Goal: Task Accomplishment & Management: Manage account settings

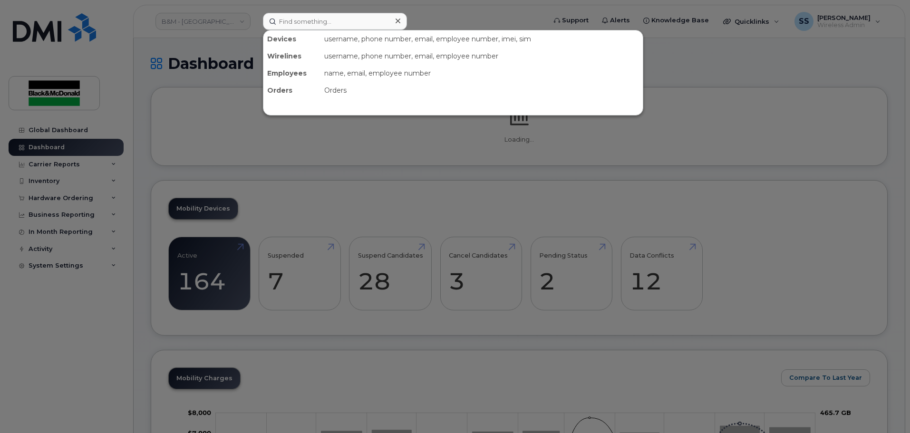
click at [334, 28] on input at bounding box center [335, 21] width 144 height 17
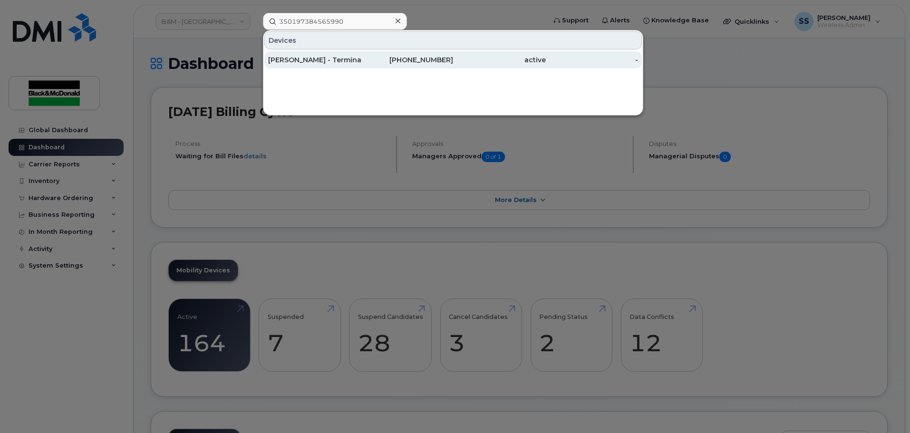
type input "350197384565990"
click at [361, 65] on div "Trevor Sincovich - Terminated - Phone with Sam S" at bounding box center [407, 59] width 93 height 17
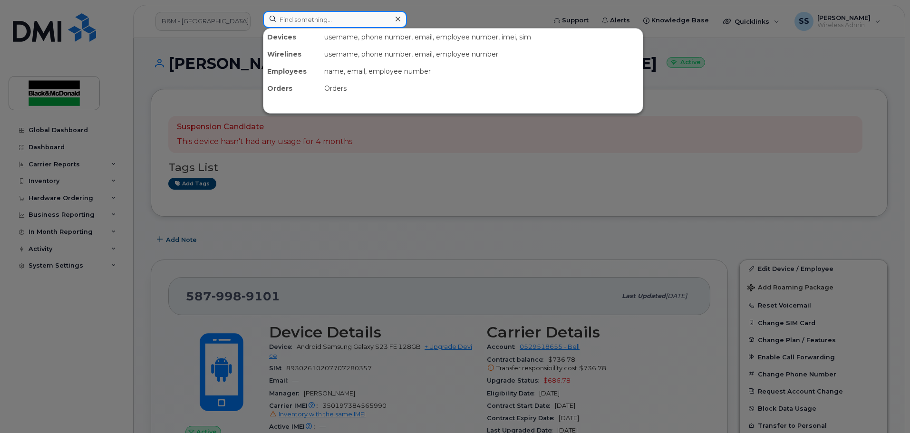
click at [322, 20] on input at bounding box center [335, 19] width 144 height 17
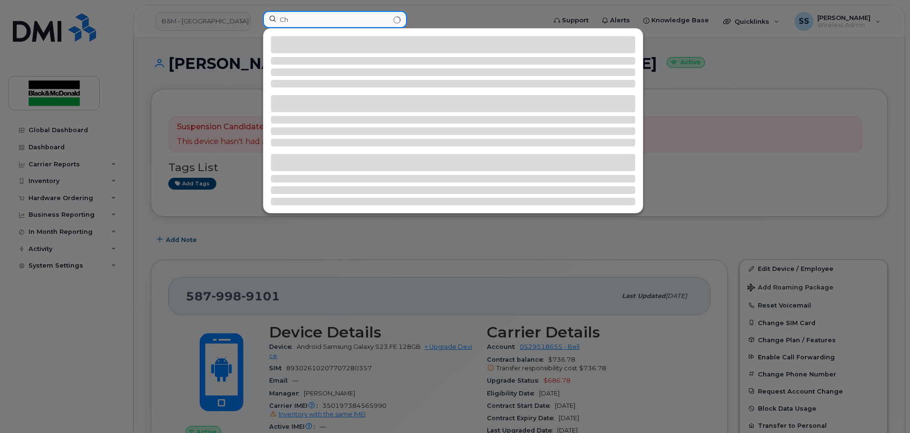
type input "C"
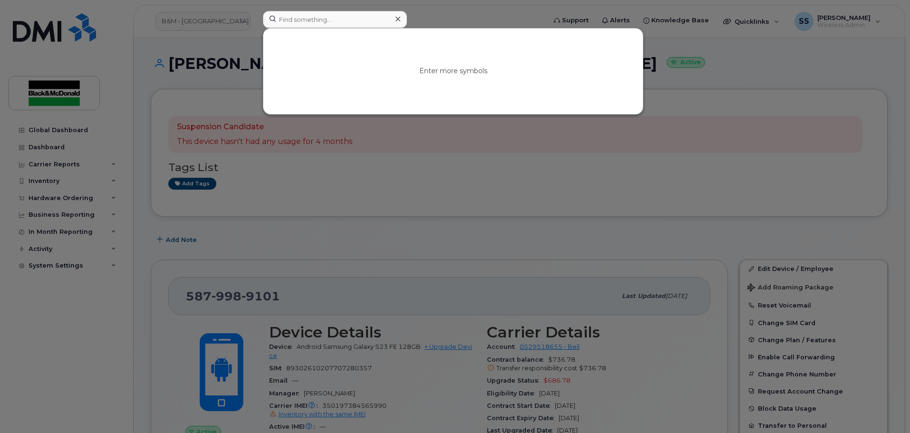
click at [493, 173] on div at bounding box center [455, 216] width 910 height 433
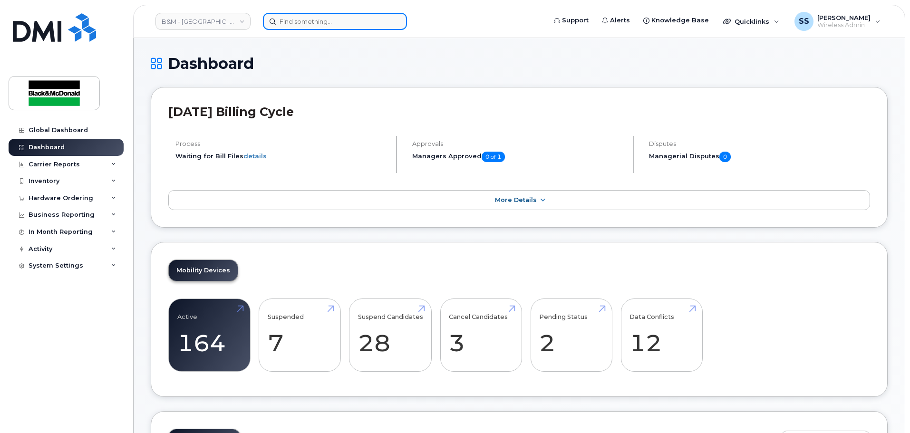
click at [301, 22] on input at bounding box center [335, 21] width 144 height 17
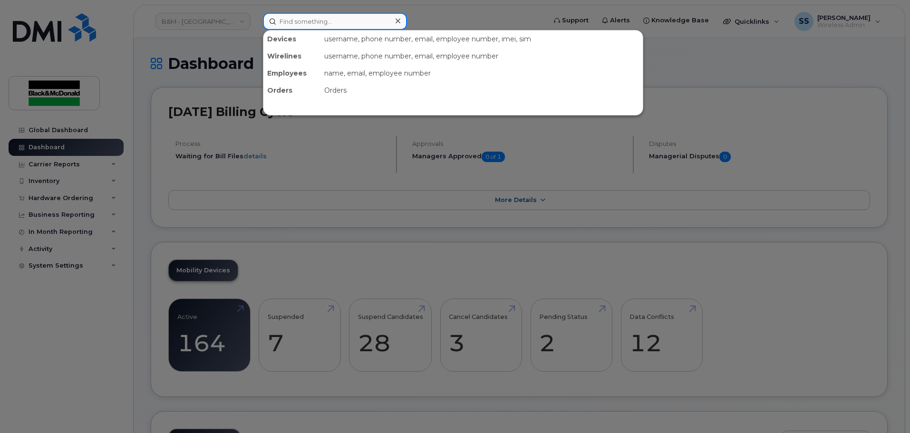
paste input "350197384296844"
type input "350197384296844"
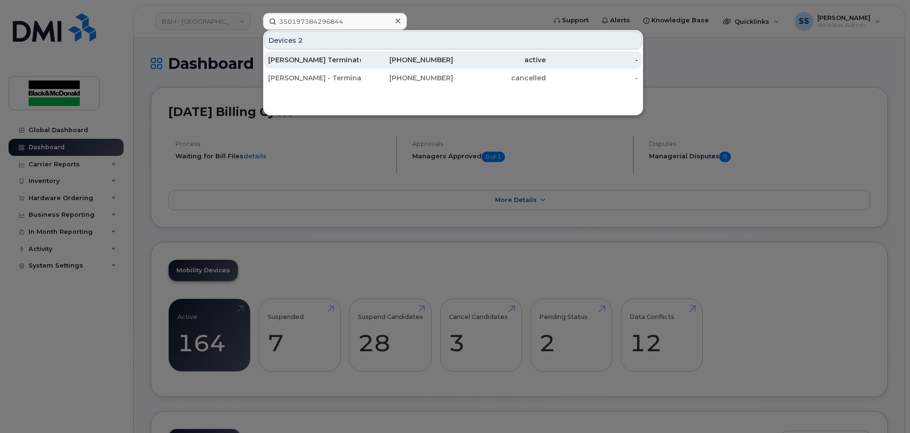
click at [290, 64] on div "[PERSON_NAME] Terminated" at bounding box center [314, 60] width 93 height 10
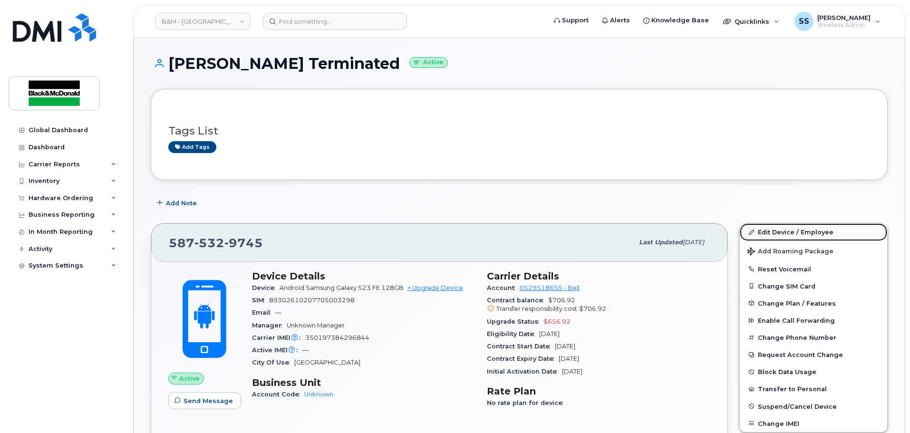
click at [773, 234] on link "Edit Device / Employee" at bounding box center [813, 231] width 147 height 17
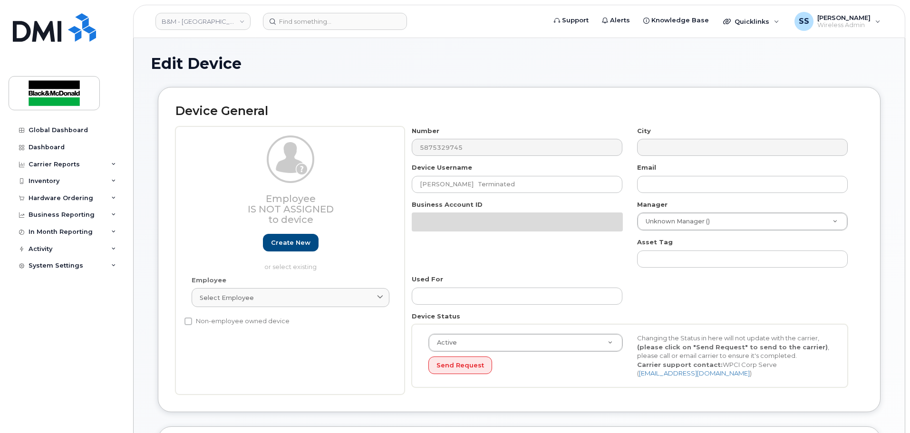
select select "91396"
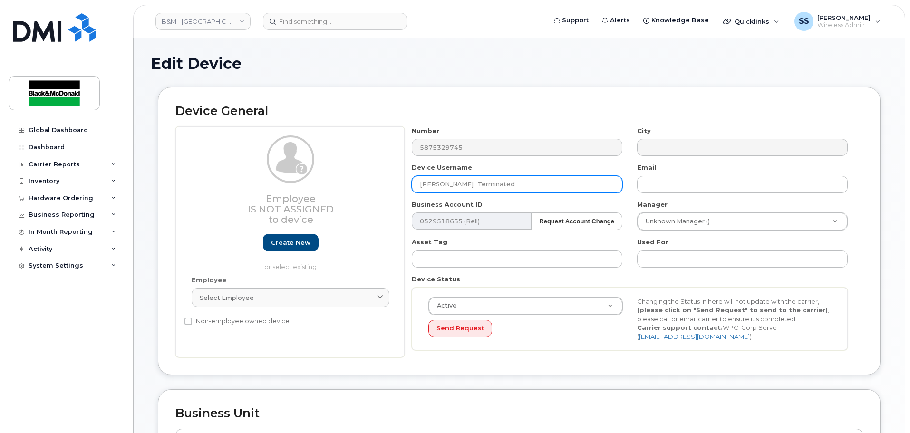
drag, startPoint x: 466, startPoint y: 183, endPoint x: 473, endPoint y: 183, distance: 7.1
click at [467, 183] on input "Zach Ramsay Terminated" at bounding box center [517, 184] width 211 height 17
drag, startPoint x: 460, startPoint y: 197, endPoint x: 306, endPoint y: 194, distance: 154.1
click at [306, 194] on div "Employee Is not assigned to device Create new or select existing Employee Selec…" at bounding box center [519, 242] width 688 height 232
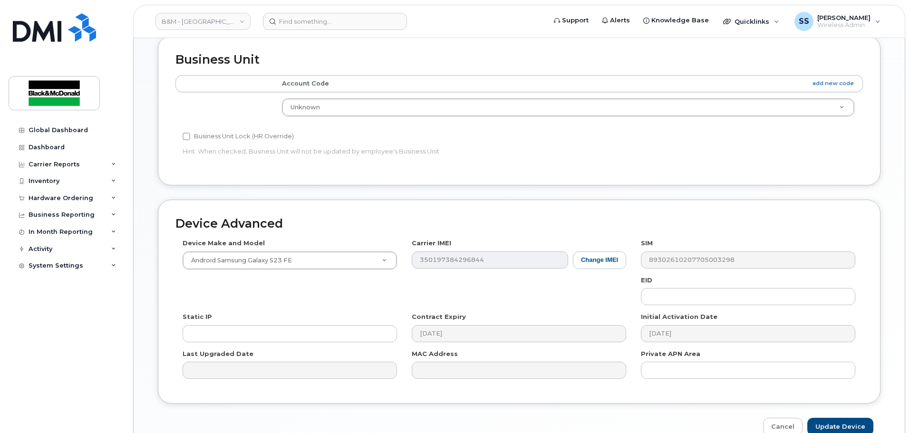
scroll to position [404, 0]
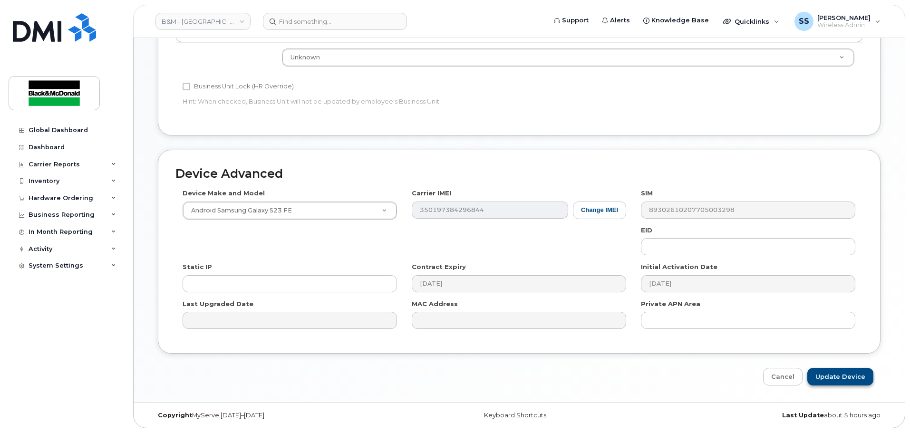
type input "[PERSON_NAME]"
click at [827, 378] on input "Update Device" at bounding box center [840, 377] width 66 height 18
type input "Saving..."
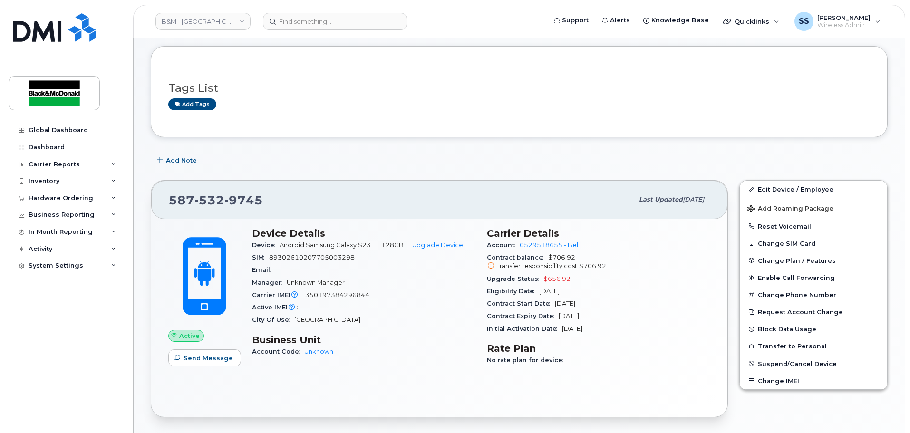
scroll to position [143, 0]
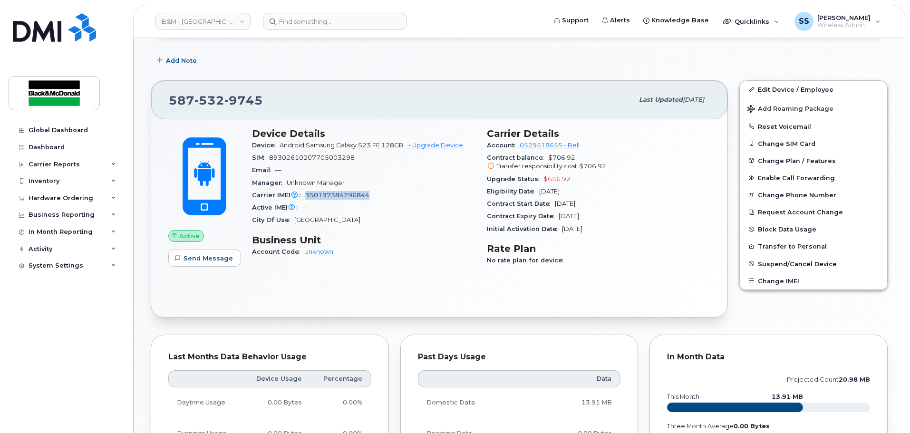
drag, startPoint x: 376, startPoint y: 192, endPoint x: 306, endPoint y: 200, distance: 70.4
click at [306, 200] on div "Carrier IMEI Carrier IMEI is reported during the last billing cycle or change o…" at bounding box center [363, 195] width 223 height 12
copy span "350197384296844"
click at [319, 172] on div "Email —" at bounding box center [363, 170] width 223 height 12
drag, startPoint x: 279, startPoint y: 144, endPoint x: 405, endPoint y: 147, distance: 126.0
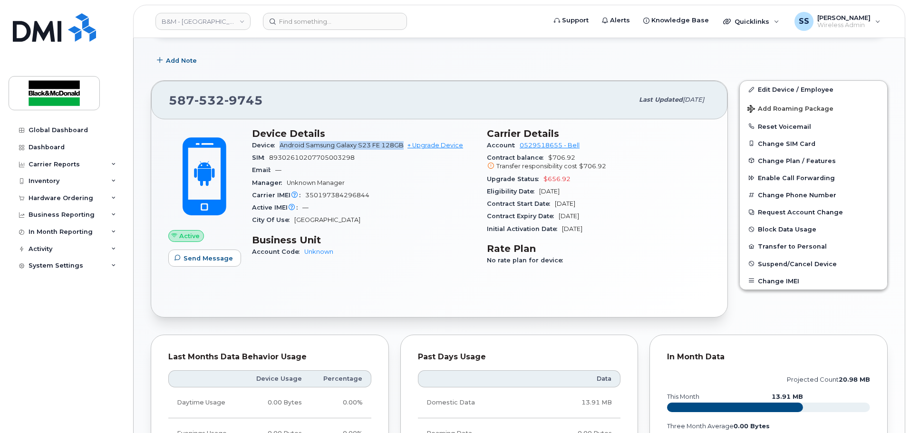
click at [405, 147] on div "Device Android Samsung Galaxy S23 FE 128GB + Upgrade Device" at bounding box center [363, 145] width 223 height 12
drag, startPoint x: 404, startPoint y: 146, endPoint x: 398, endPoint y: 150, distance: 7.1
click at [398, 150] on div "Device Android Samsung Galaxy S23 FE 128GB + Upgrade Device" at bounding box center [363, 145] width 223 height 12
drag, startPoint x: 281, startPoint y: 145, endPoint x: 405, endPoint y: 145, distance: 123.6
click at [405, 145] on span "Android Samsung Galaxy S23 FE 128GB + Upgrade Device" at bounding box center [372, 145] width 184 height 7
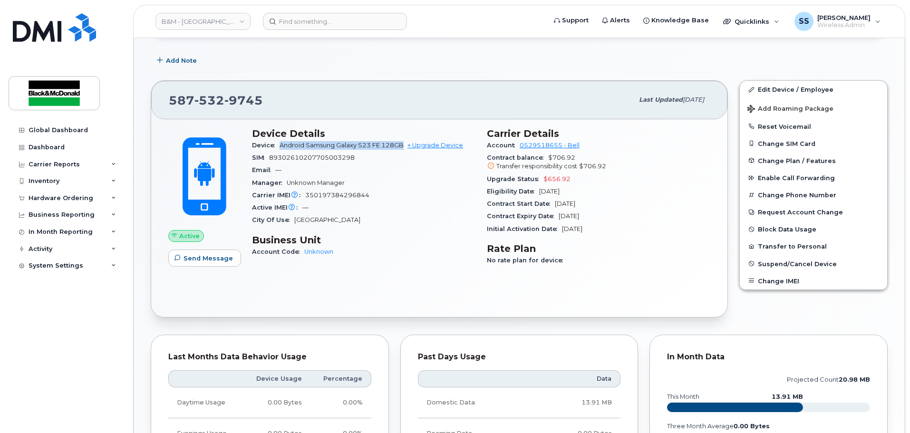
copy span "Android Samsung Galaxy S23 FE 128GB"
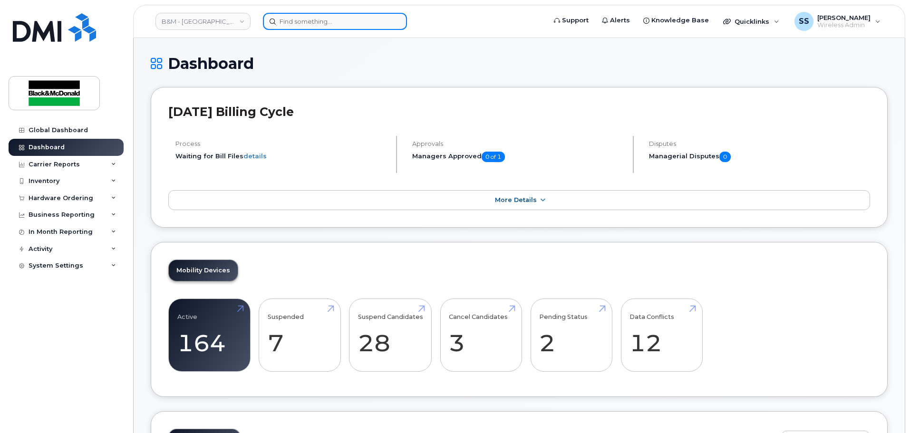
click at [305, 23] on input at bounding box center [335, 21] width 144 height 17
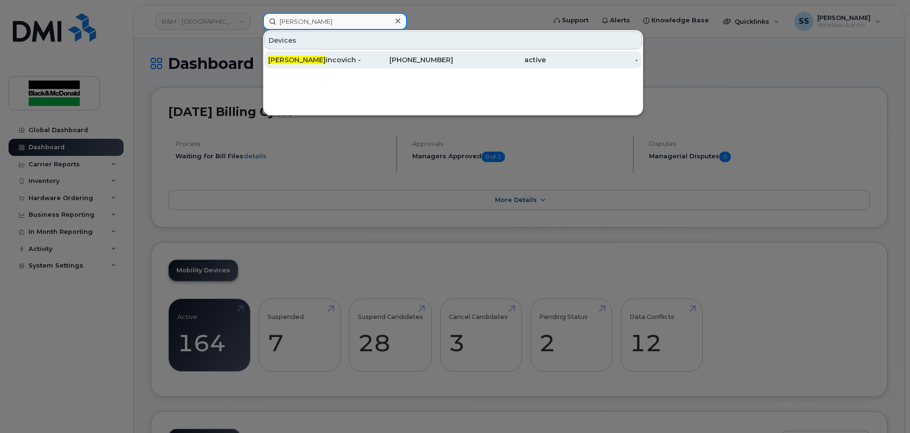
type input "Trevor S"
click at [314, 58] on div "Trevor S incovich - Terminated - Phone with Sam S" at bounding box center [314, 60] width 93 height 10
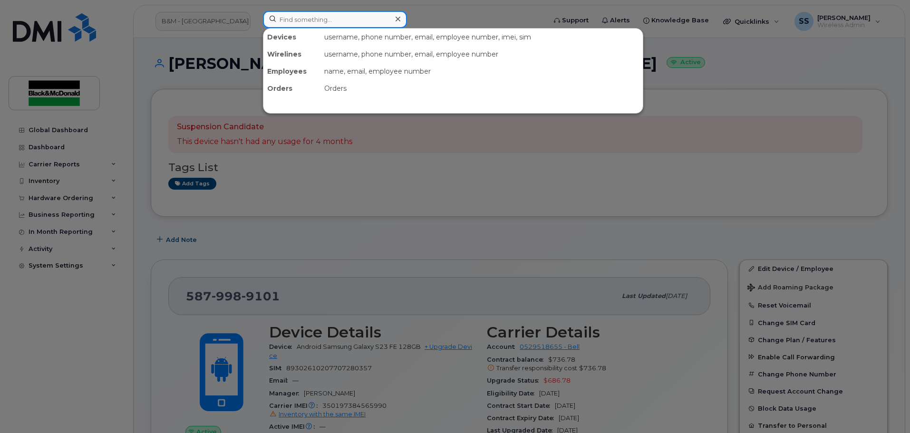
click at [338, 23] on input at bounding box center [335, 19] width 144 height 17
click at [313, 25] on input at bounding box center [335, 19] width 144 height 17
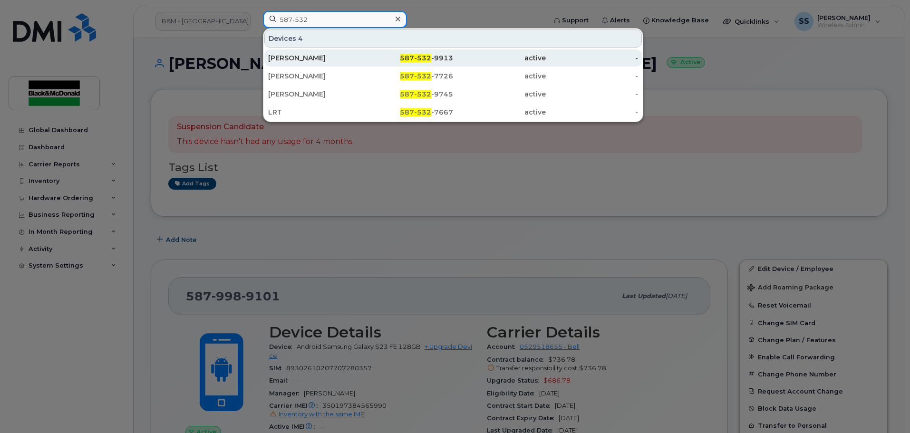
type input "587-532"
click at [361, 52] on div "Miles Peterson" at bounding box center [407, 57] width 93 height 17
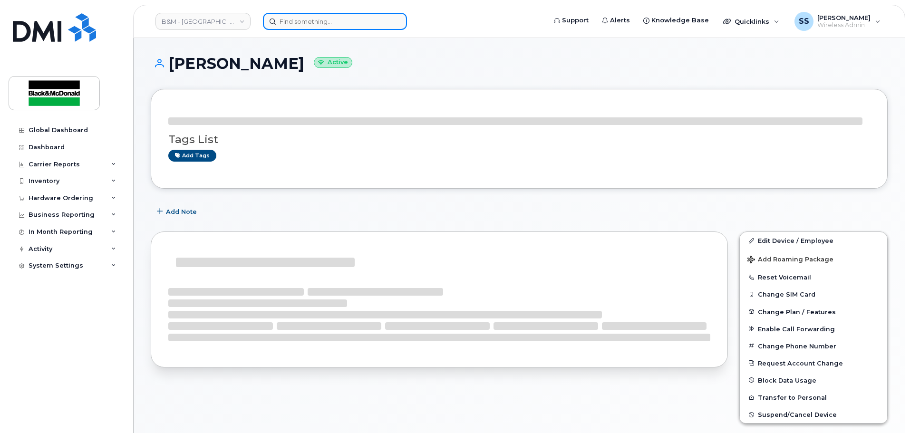
click at [341, 18] on input at bounding box center [335, 21] width 144 height 17
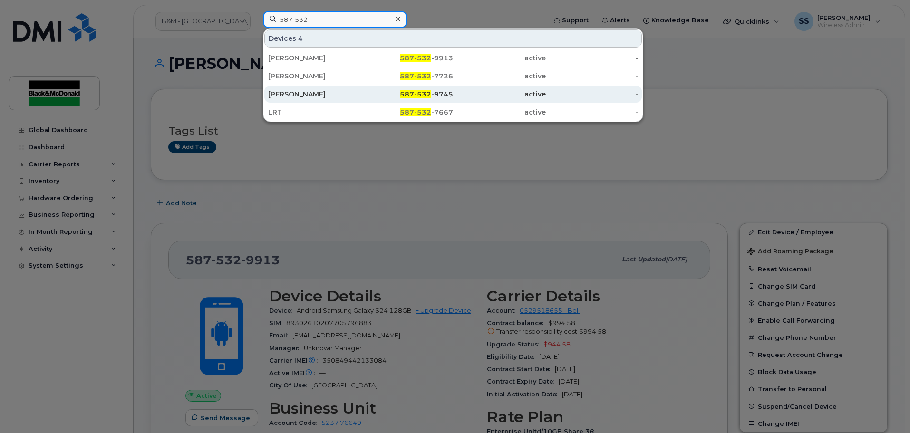
type input "587-532"
click at [323, 94] on div "[PERSON_NAME]" at bounding box center [314, 94] width 93 height 10
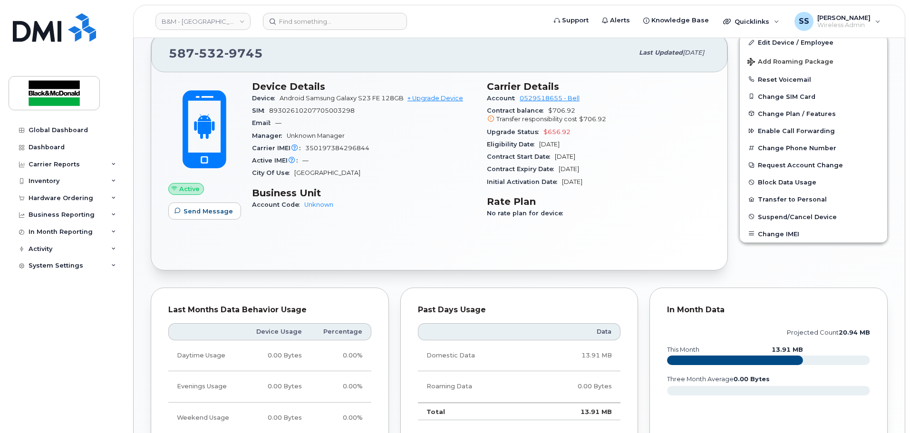
scroll to position [190, 0]
click at [315, 205] on link "Unknown" at bounding box center [318, 204] width 29 height 7
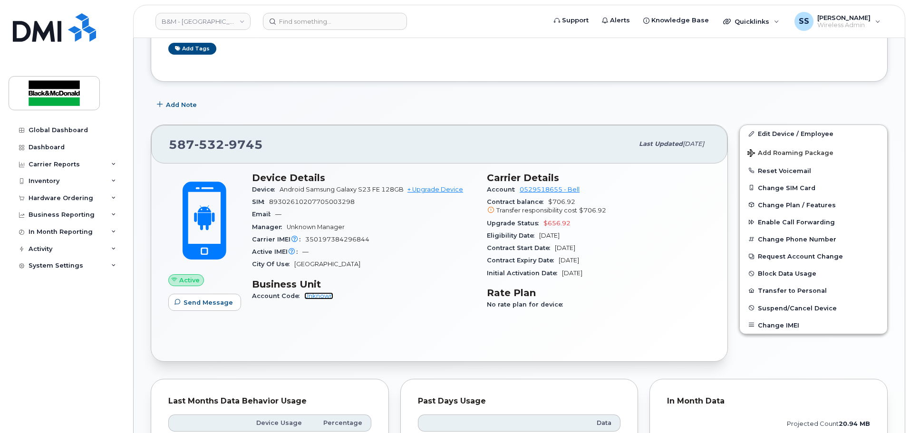
scroll to position [0, 0]
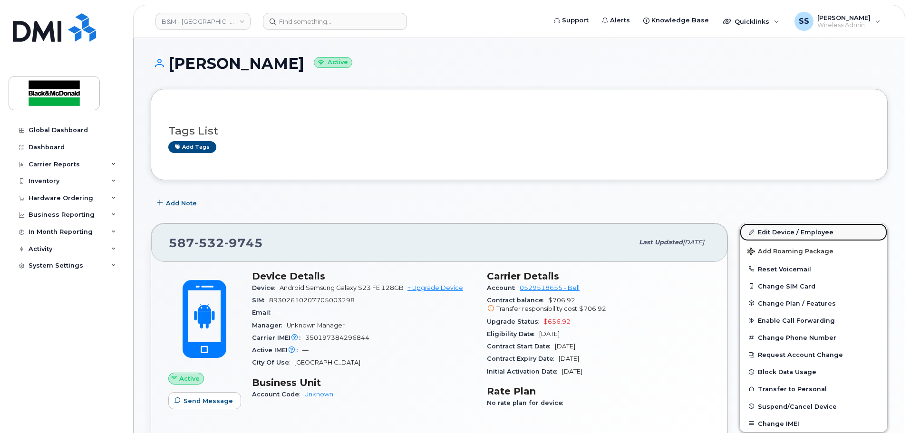
click at [796, 236] on link "Edit Device / Employee" at bounding box center [813, 231] width 147 height 17
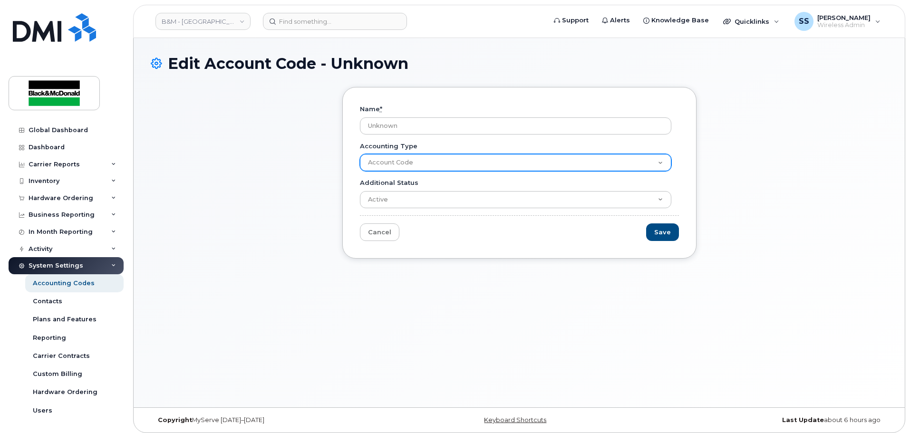
click at [390, 161] on select "Account Code" at bounding box center [515, 162] width 311 height 17
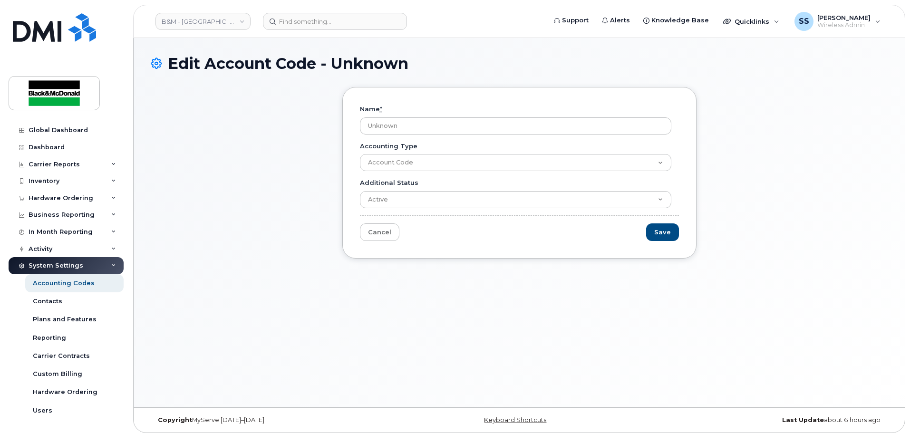
drag, startPoint x: 324, startPoint y: 190, endPoint x: 331, endPoint y: 194, distance: 8.1
click at [324, 190] on div "Name * Unknown Accounting Type Account Code Additional Status Active Suspended …" at bounding box center [519, 180] width 737 height 186
click at [378, 233] on link "Cancel" at bounding box center [379, 232] width 39 height 18
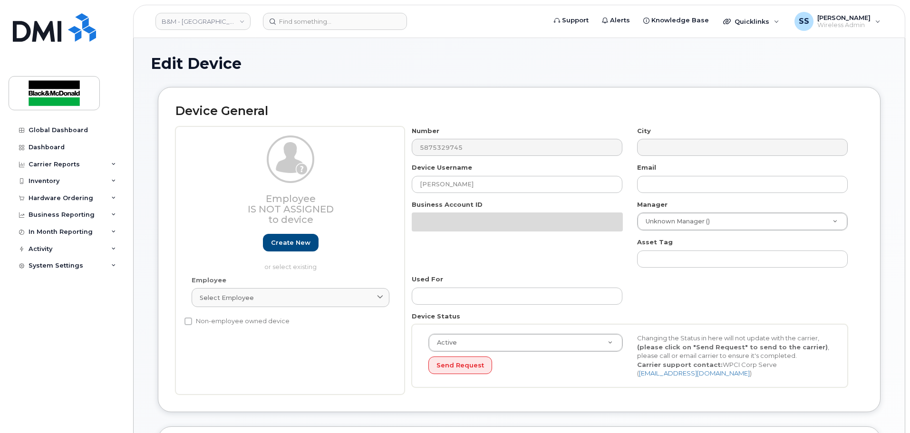
select select "91396"
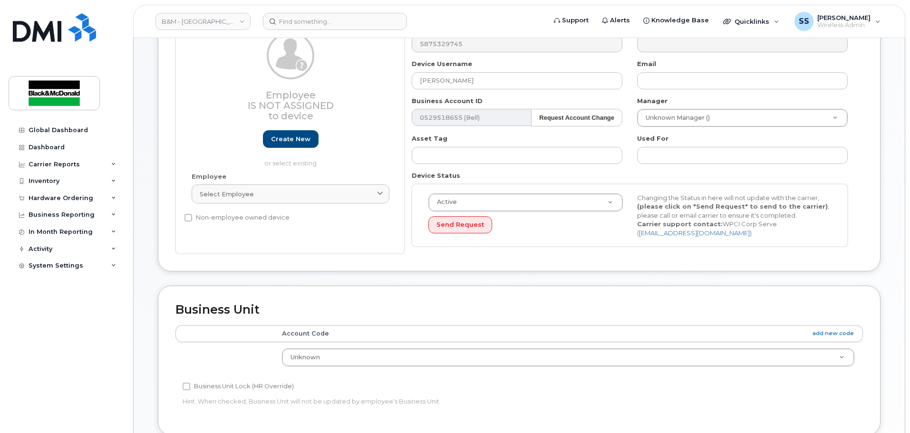
scroll to position [238, 0]
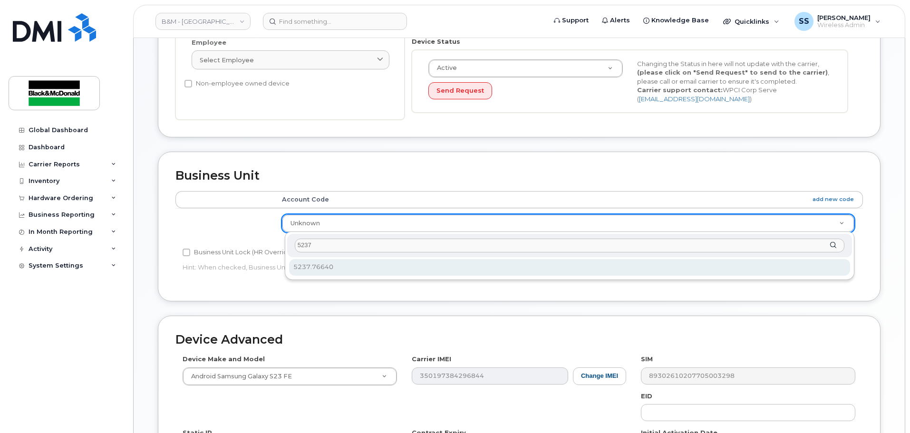
type input "5237"
select select "91398"
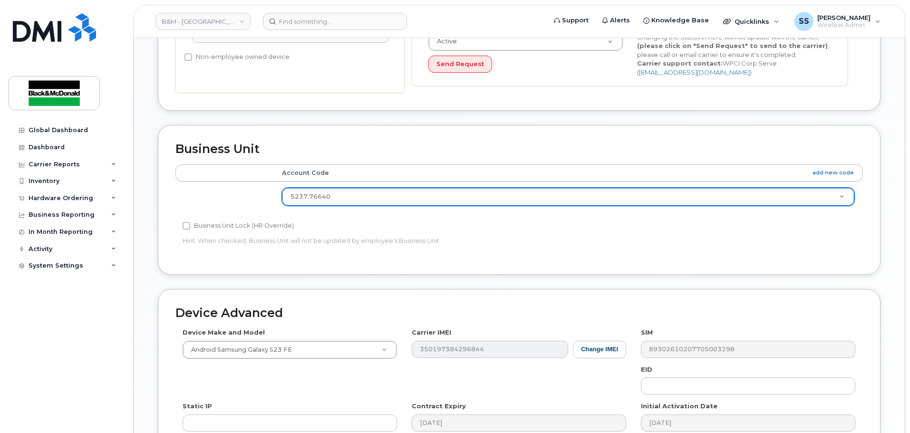
scroll to position [404, 0]
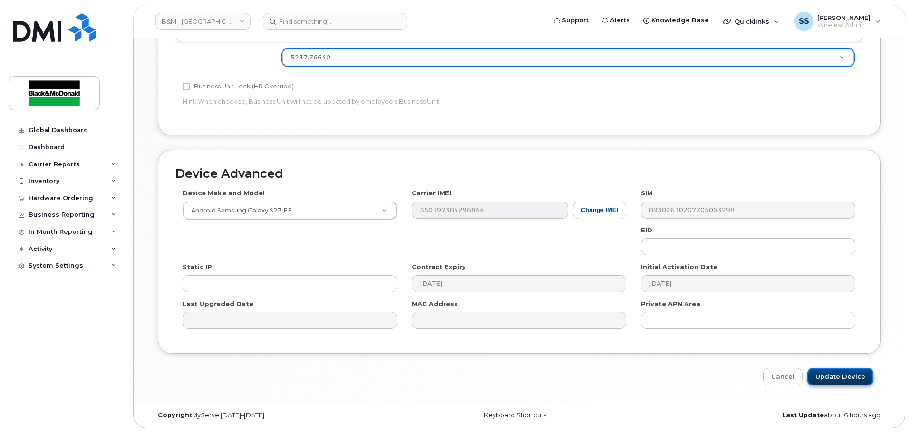
click at [845, 380] on input "Update Device" at bounding box center [840, 377] width 66 height 18
type input "Saving..."
